Goal: Transaction & Acquisition: Purchase product/service

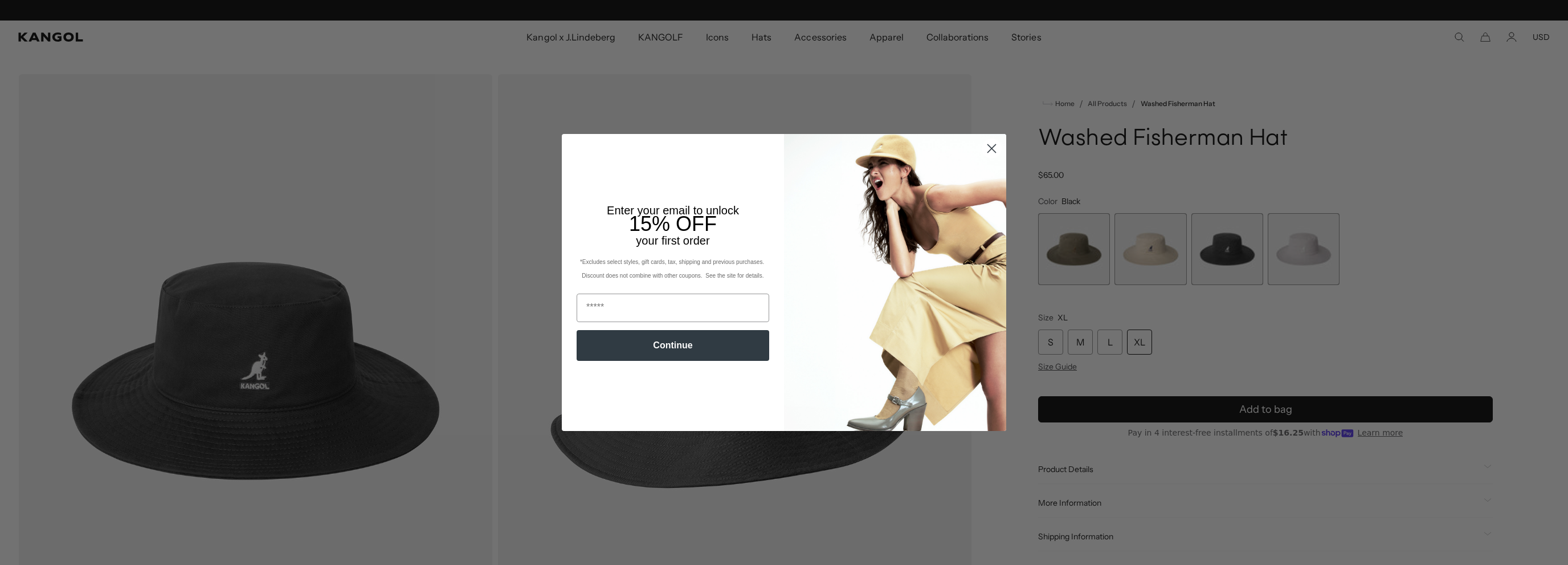
scroll to position [0, 234]
click at [988, 143] on circle "Close dialog" at bounding box center [992, 148] width 19 height 19
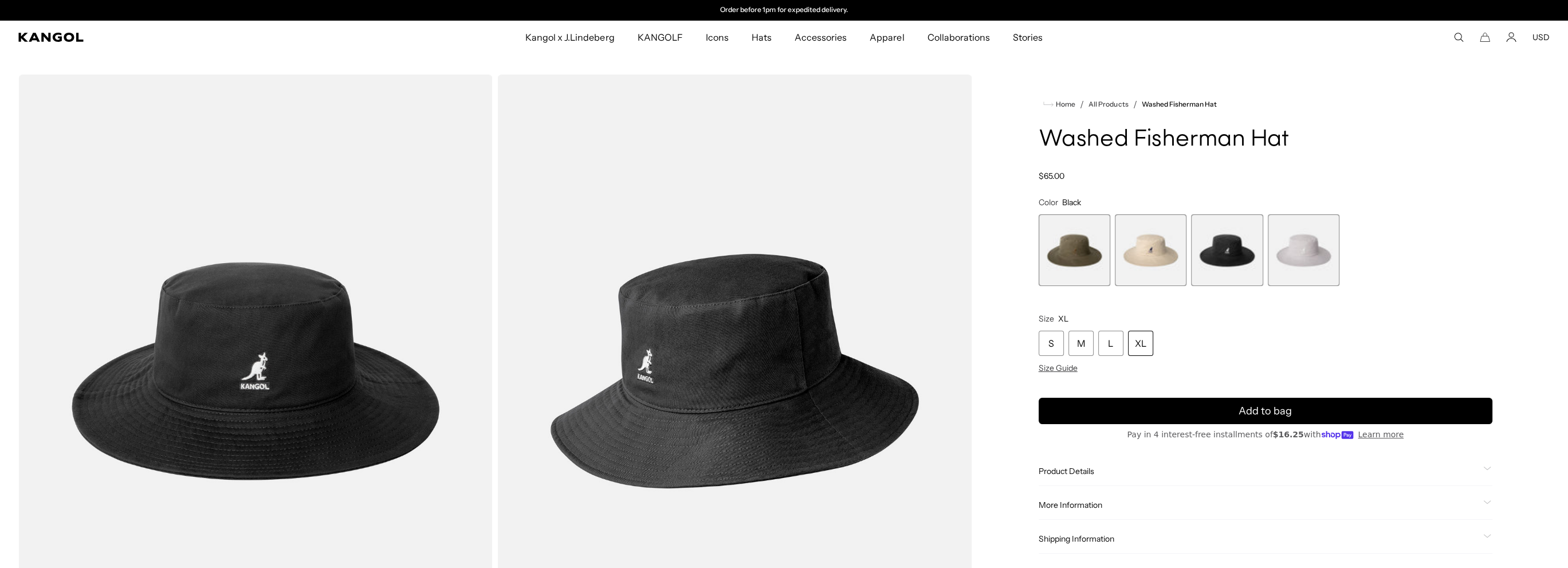
click at [196, 342] on img "Gallery Viewer" at bounding box center [255, 371] width 474 height 593
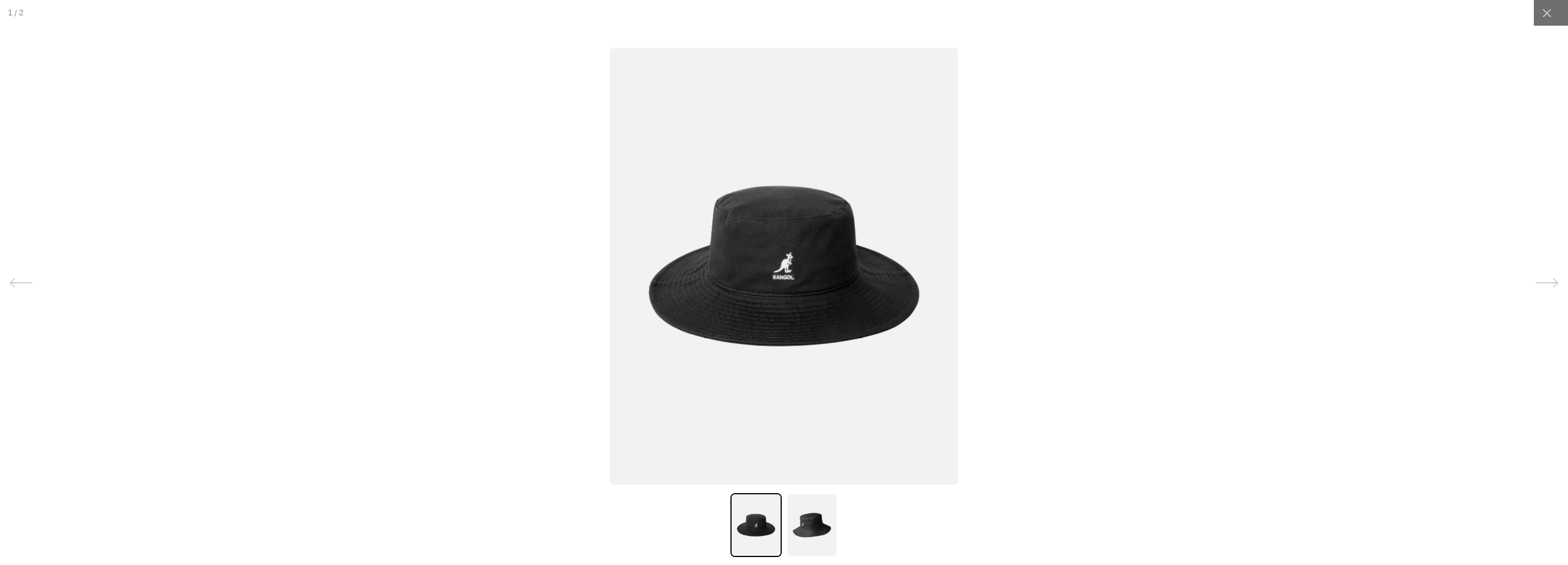
scroll to position [0, 0]
click at [812, 548] on img at bounding box center [812, 525] width 52 height 64
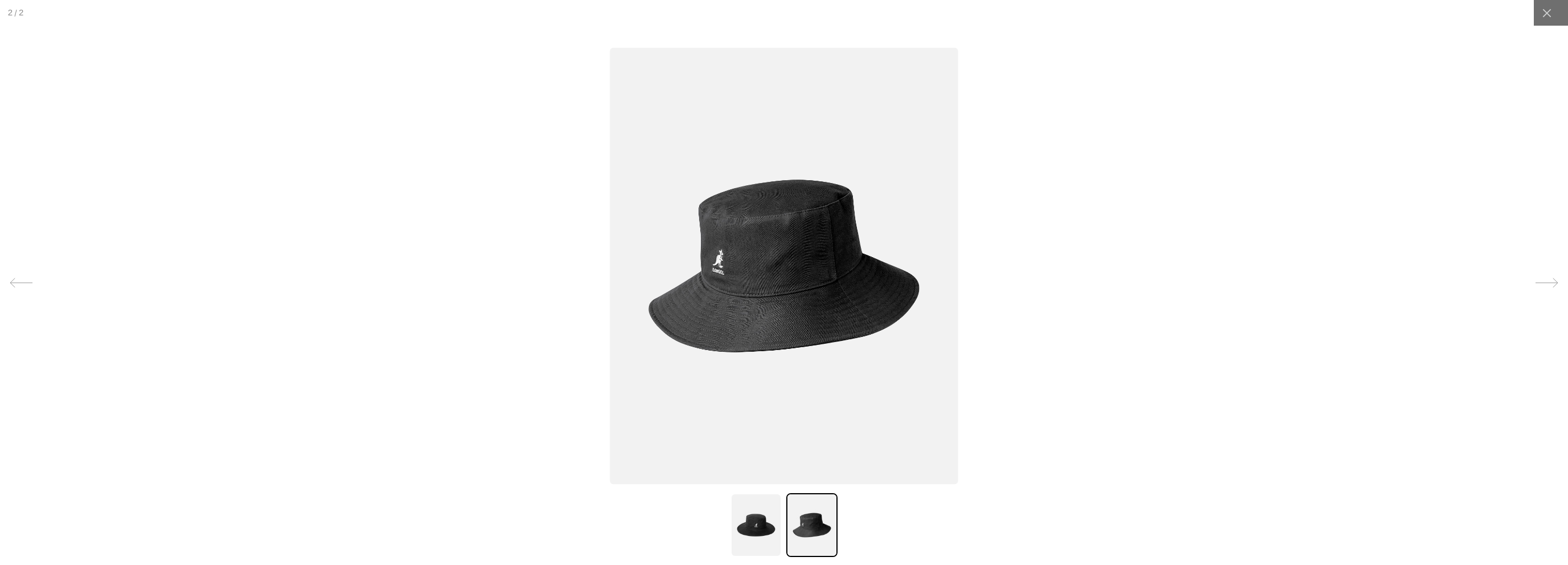
scroll to position [0, 234]
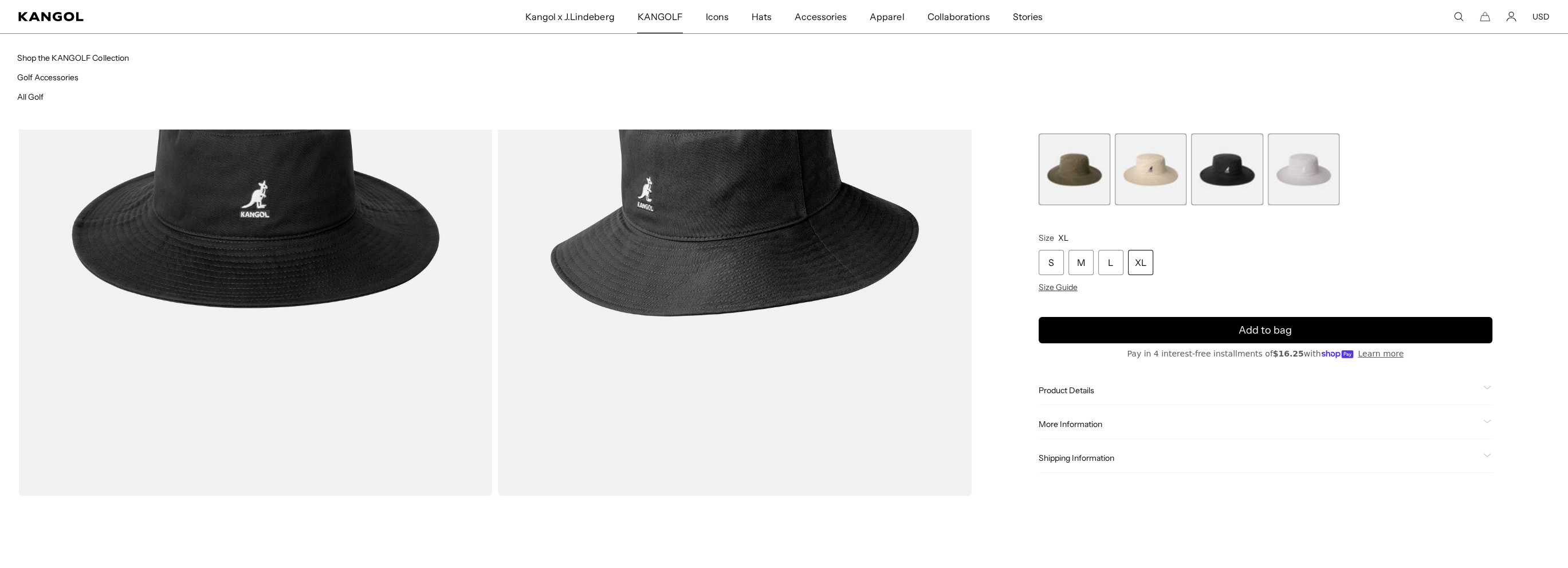
scroll to position [0, 236]
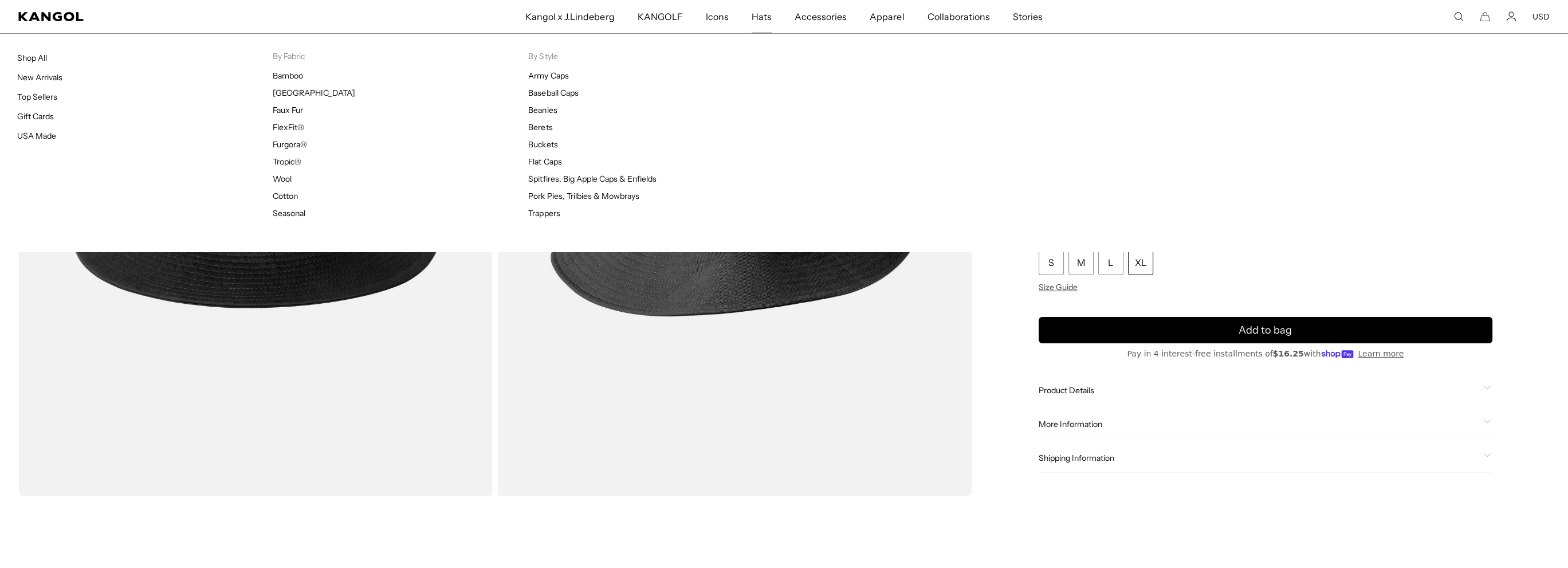
click at [762, 15] on span "Hats" at bounding box center [761, 17] width 20 height 34
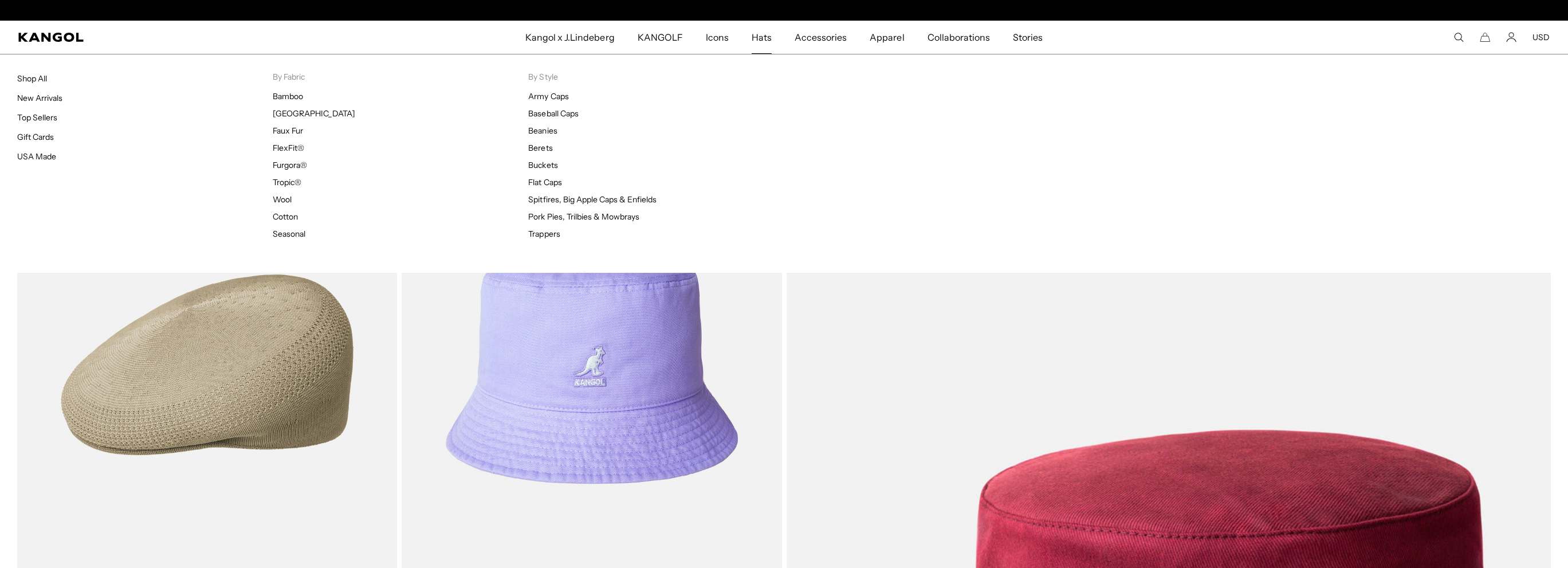
scroll to position [0, 236]
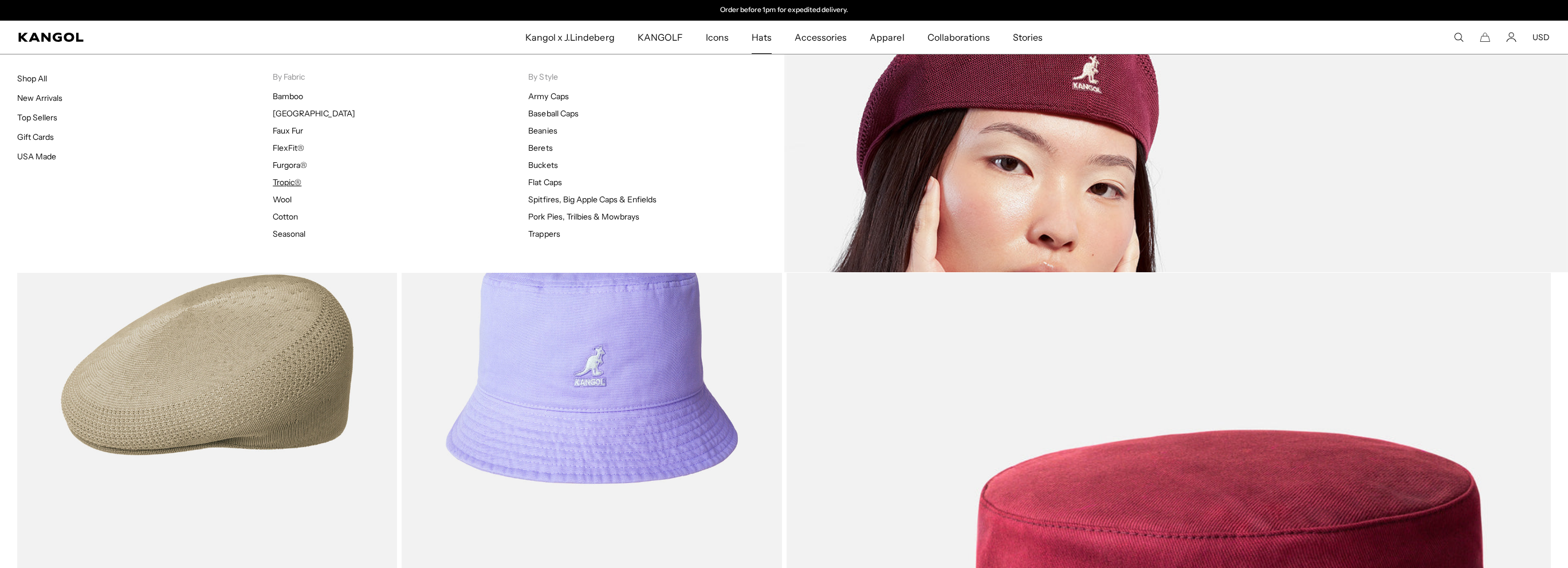
click at [284, 183] on link "Tropic®" at bounding box center [287, 183] width 28 height 10
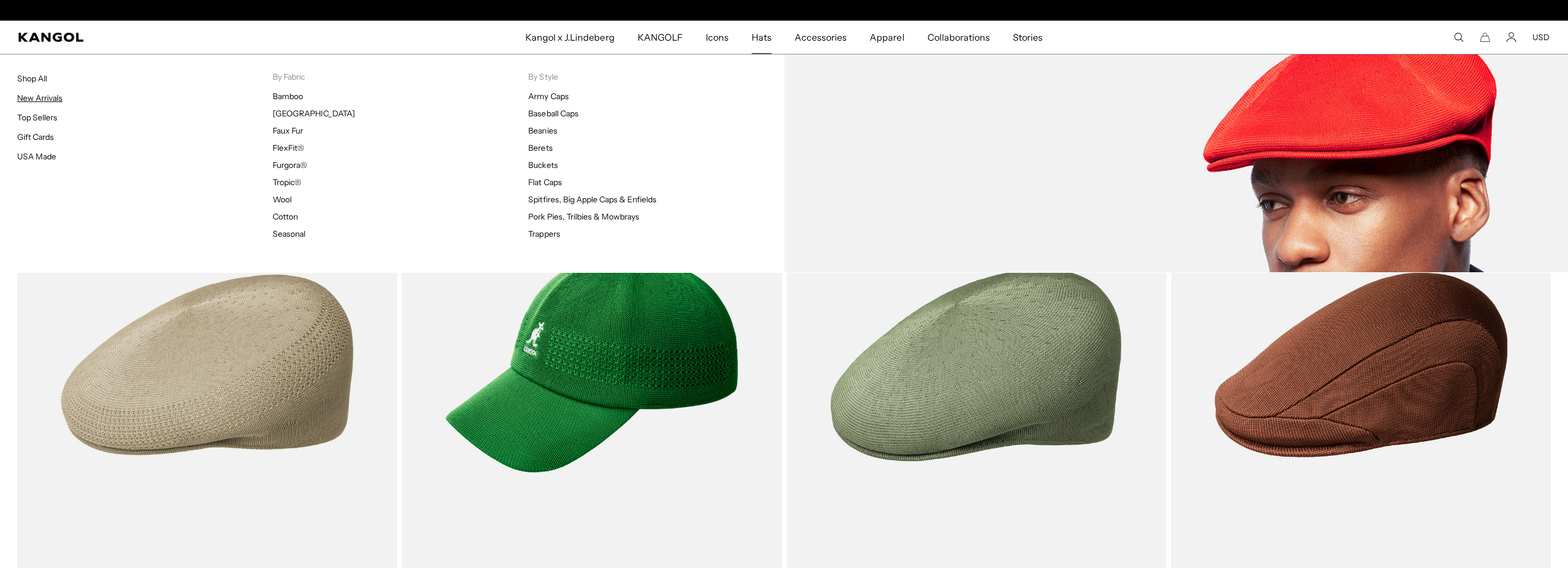
scroll to position [0, 236]
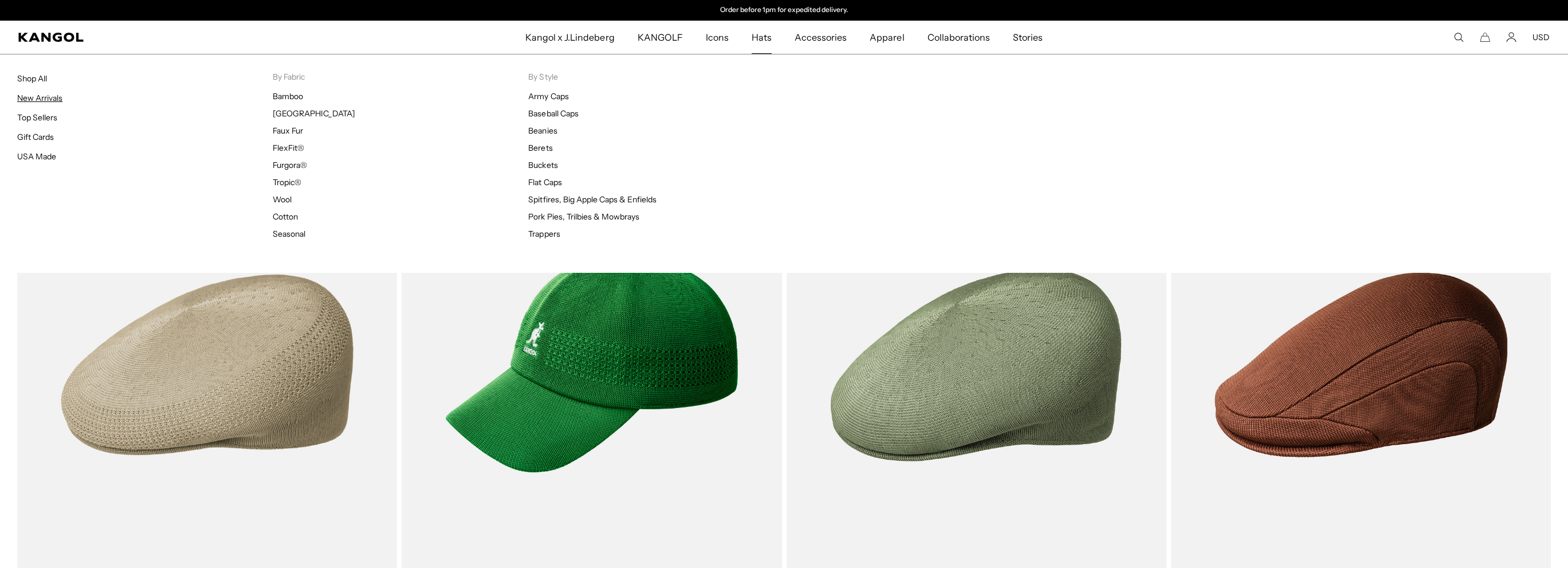
click at [28, 98] on link "New Arrivals" at bounding box center [40, 98] width 45 height 10
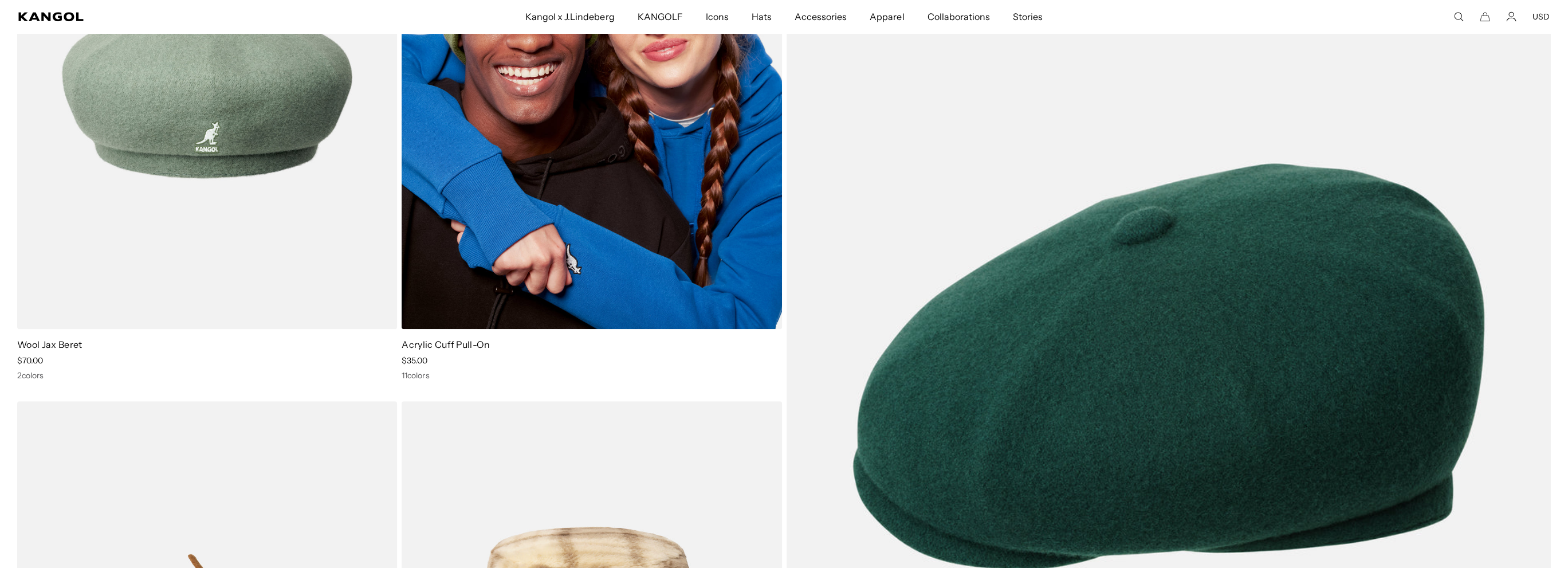
scroll to position [0, 236]
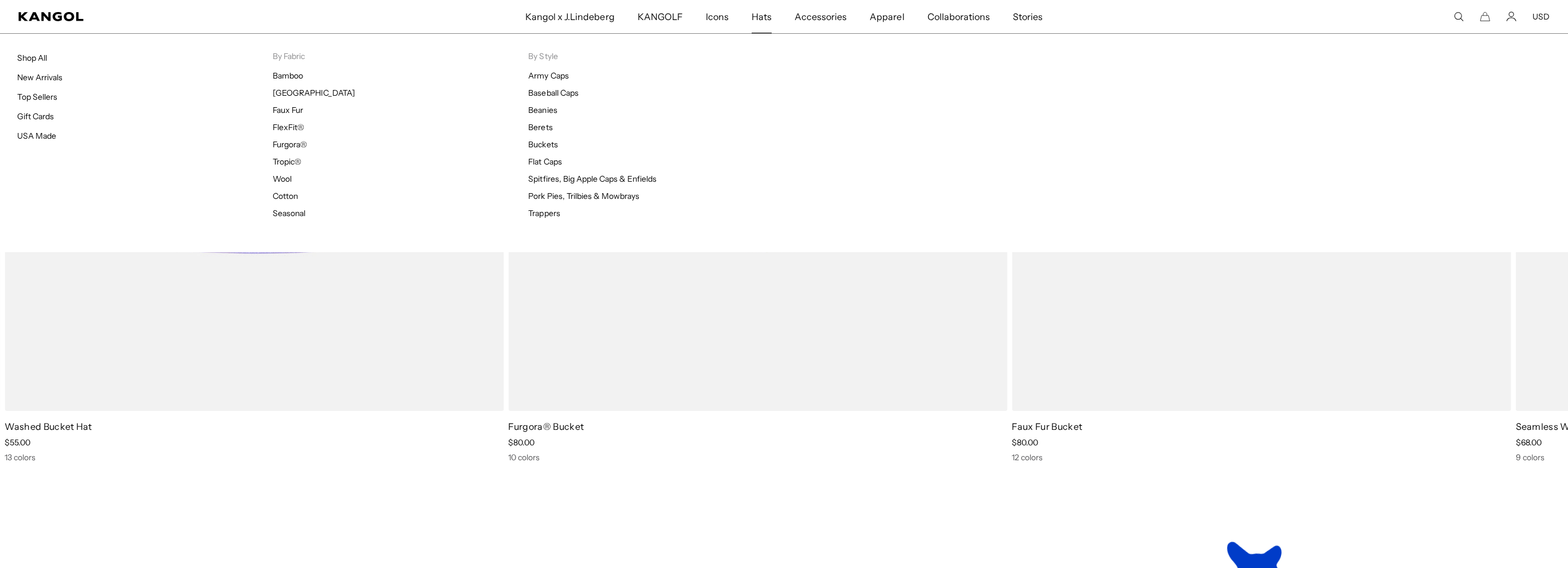
click at [761, 18] on span "Hats" at bounding box center [761, 17] width 20 height 34
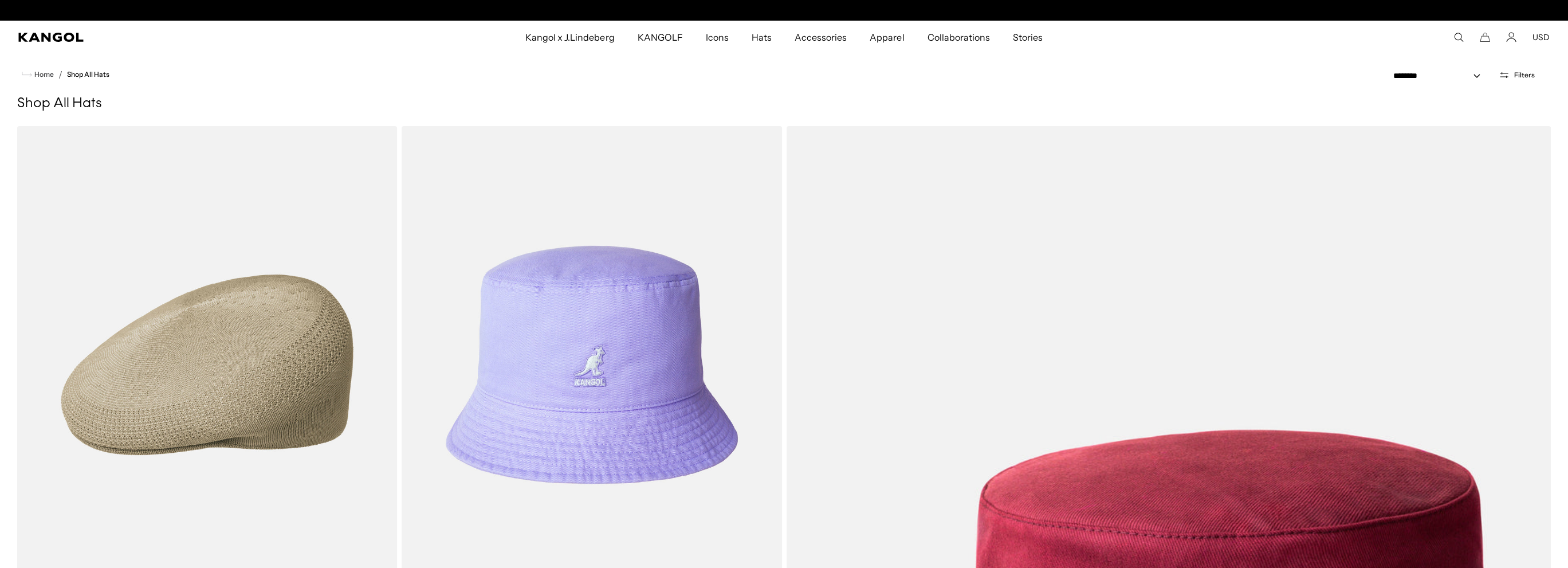
scroll to position [0, 236]
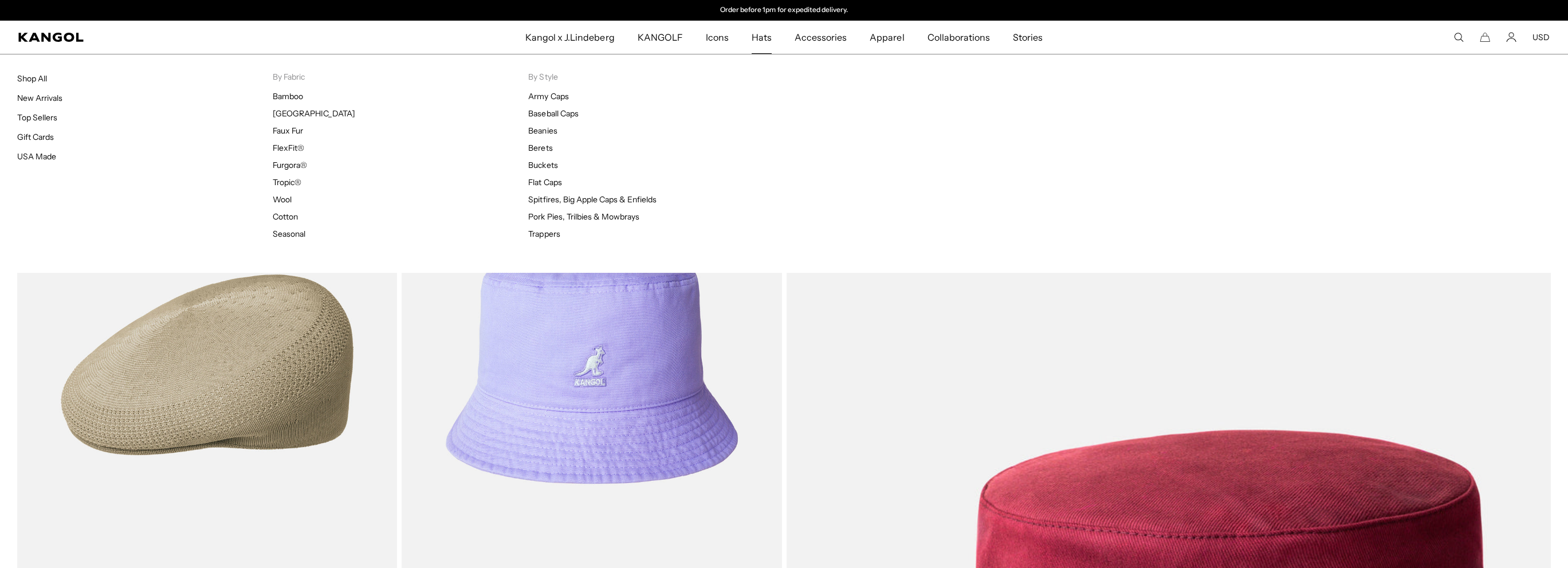
click at [760, 43] on span "Hats" at bounding box center [761, 37] width 20 height 34
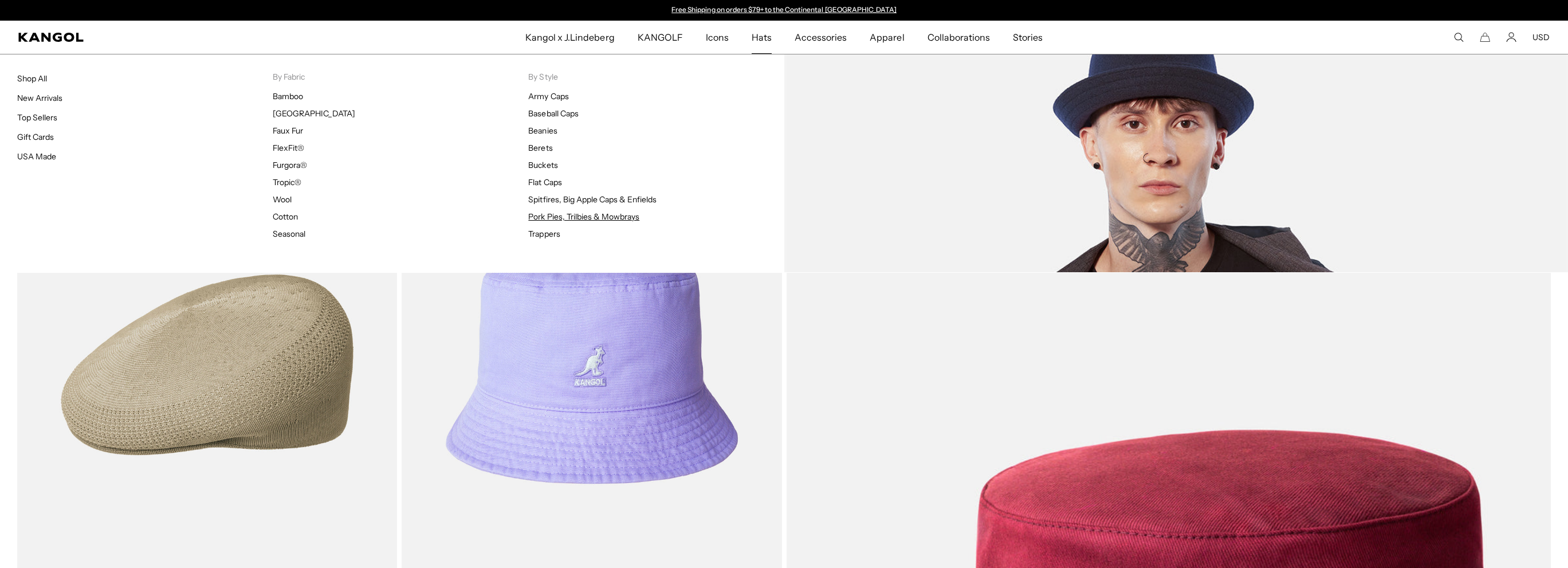
click at [553, 215] on link "Pork Pies, Trilbies & Mowbrays" at bounding box center [584, 217] width 111 height 10
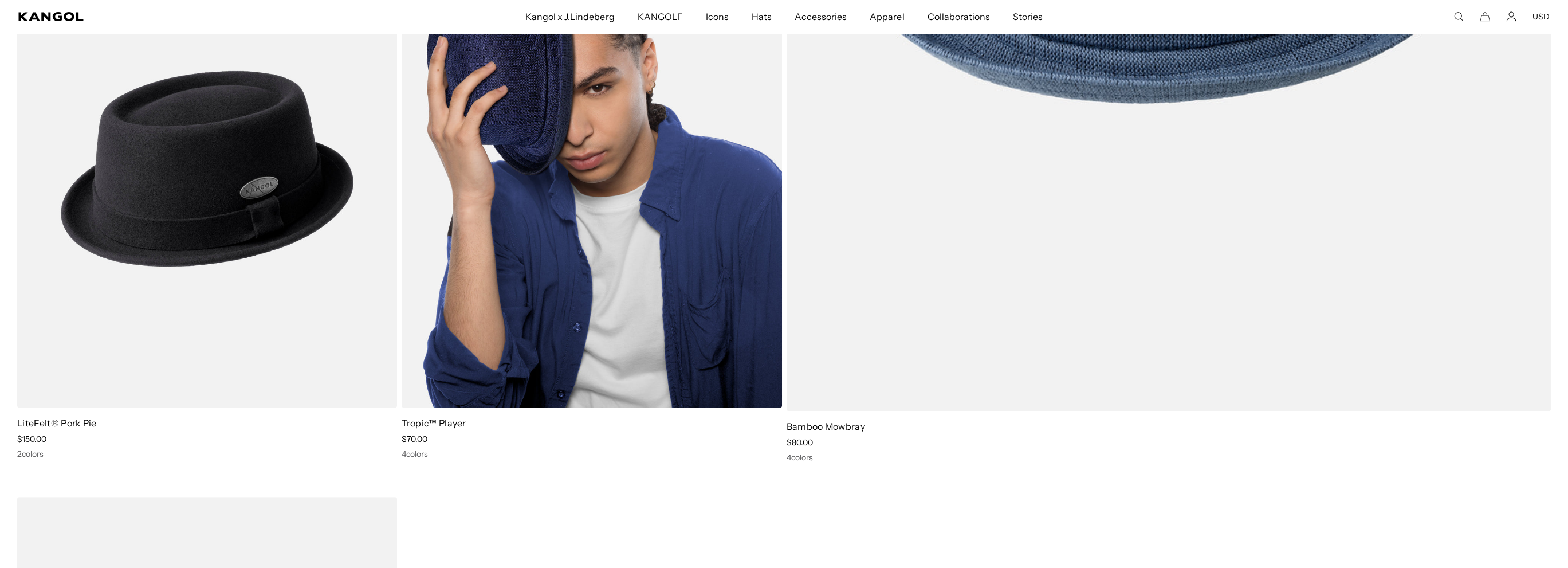
scroll to position [0, 236]
click at [704, 118] on img at bounding box center [591, 169] width 380 height 477
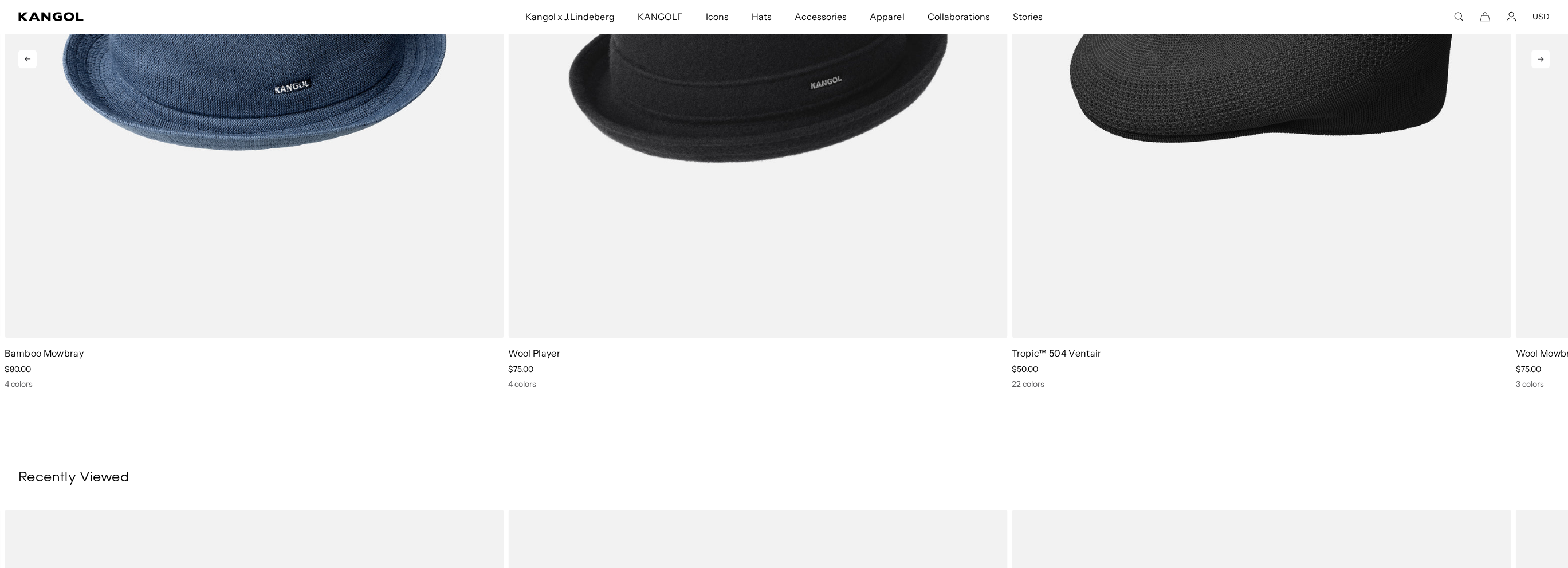
scroll to position [1032, 0]
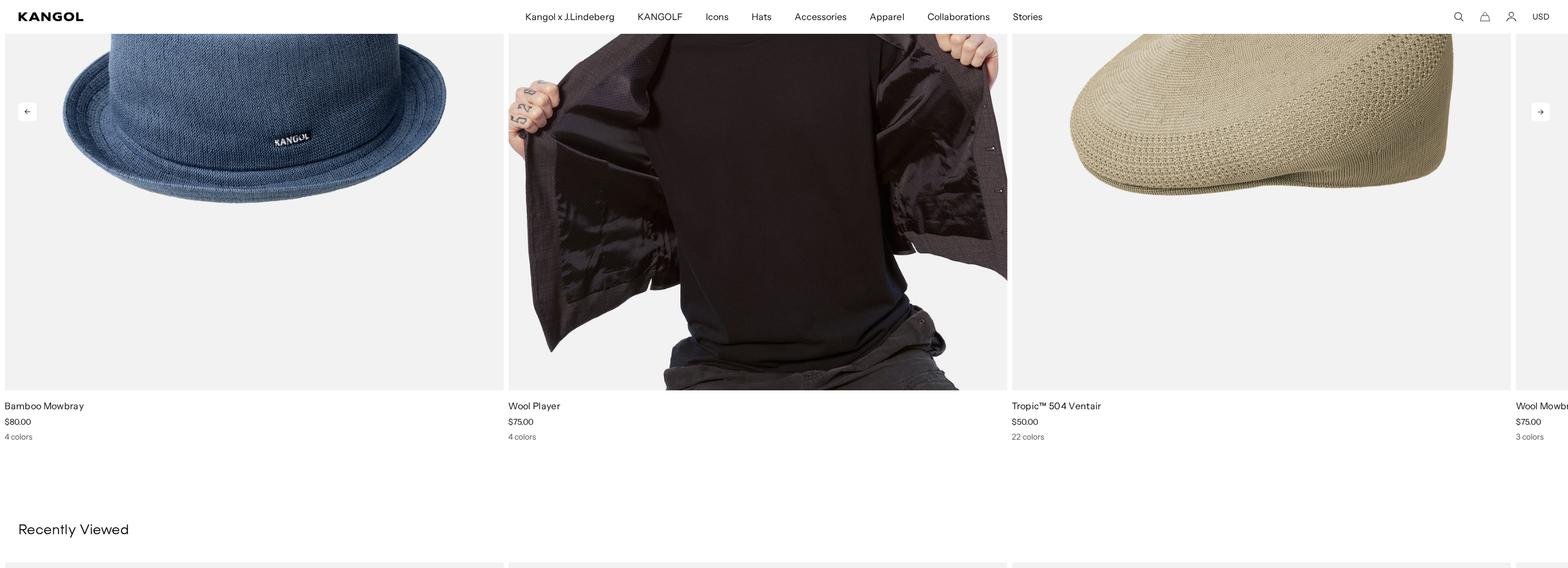
click at [748, 121] on img "2 of 5" at bounding box center [758, 77] width 499 height 626
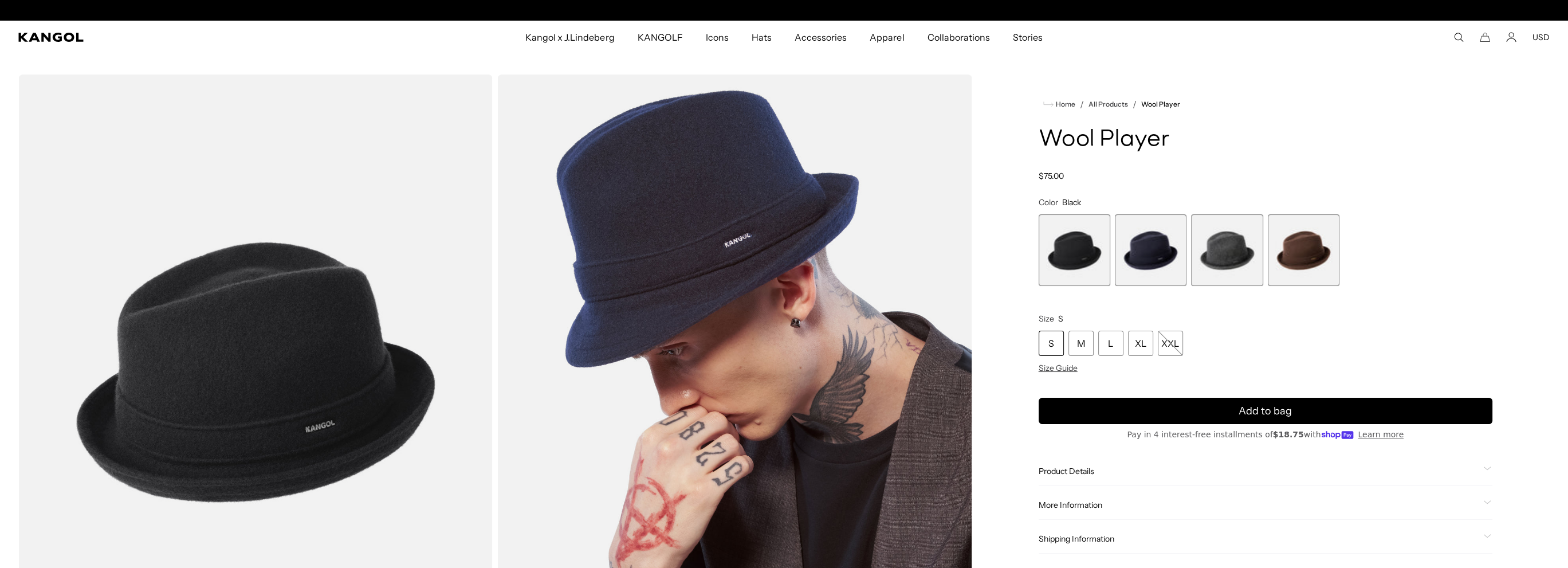
scroll to position [0, 236]
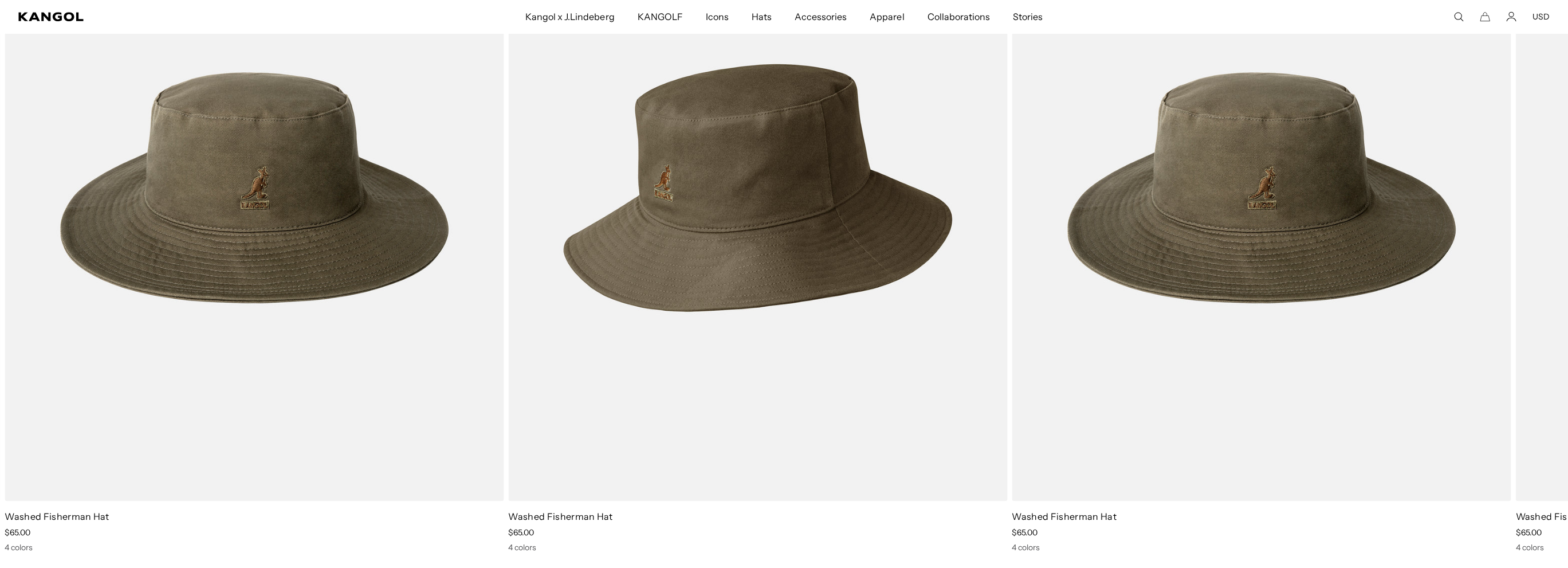
click at [763, 177] on img "1 of 1" at bounding box center [758, 188] width 499 height 626
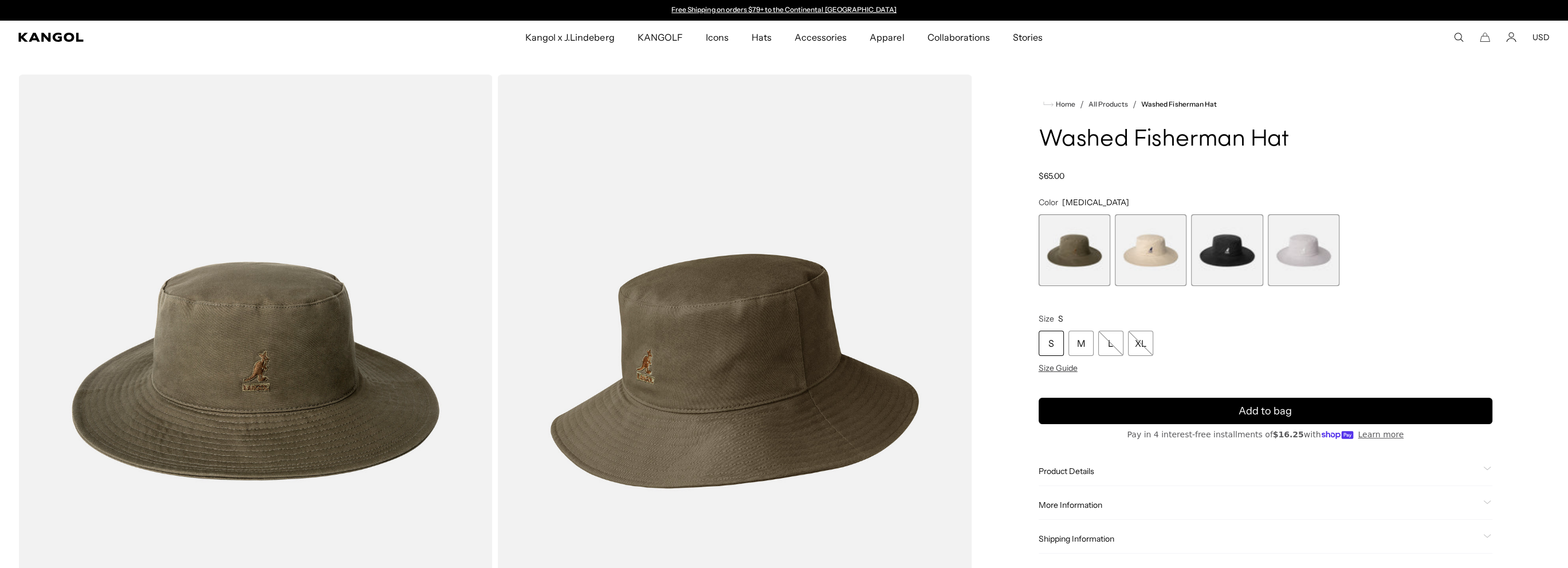
click at [1161, 262] on span "2 of 4" at bounding box center [1150, 250] width 72 height 72
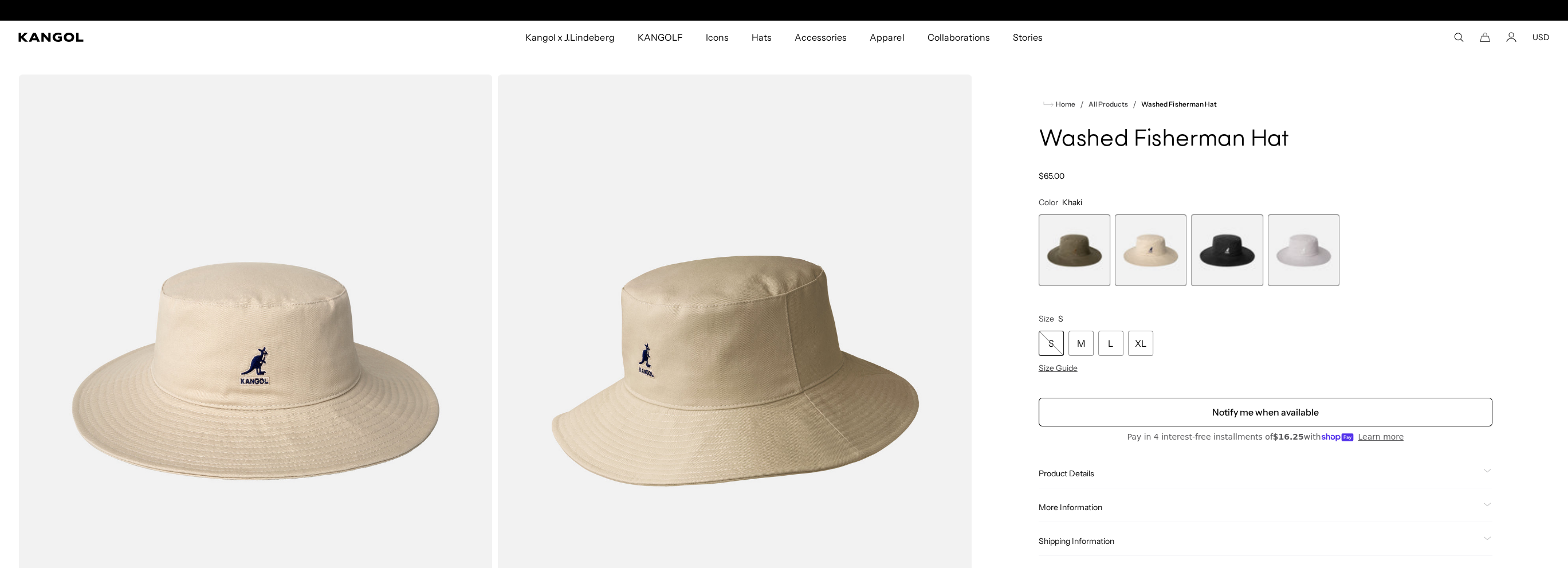
scroll to position [0, 236]
click at [1092, 258] on span "1 of 4" at bounding box center [1075, 250] width 72 height 72
